Goal: Navigation & Orientation: Find specific page/section

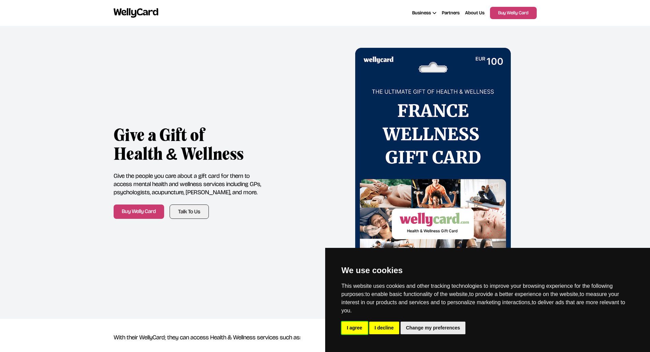
click at [355, 328] on button "I agree" at bounding box center [355, 328] width 26 height 13
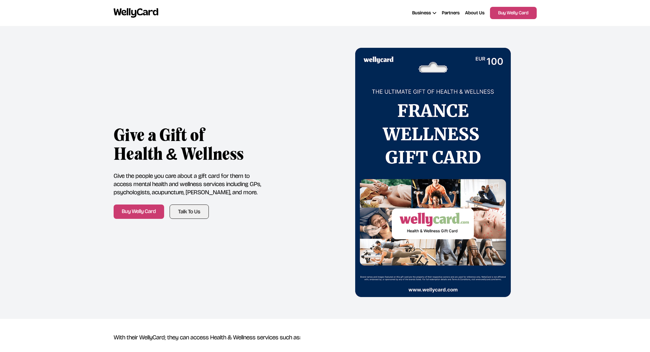
click at [446, 14] on span "Partners" at bounding box center [451, 13] width 18 height 7
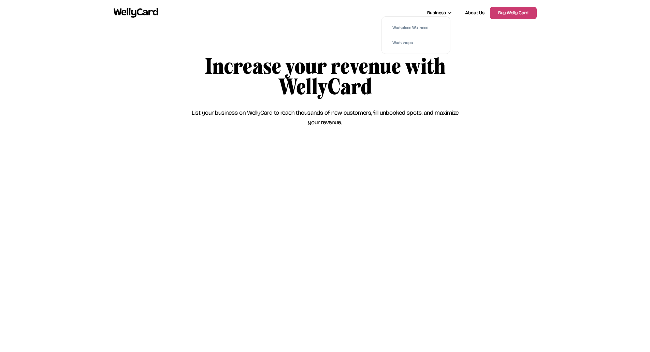
click at [427, 15] on div "Business" at bounding box center [439, 13] width 24 height 7
click at [508, 11] on link "Buy Welly Card" at bounding box center [513, 13] width 47 height 12
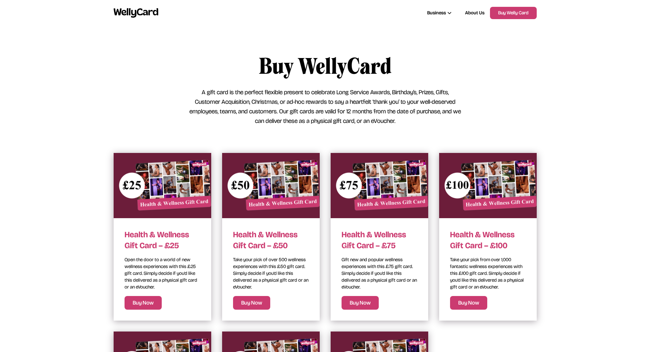
click at [129, 11] on img at bounding box center [136, 12] width 45 height 9
